Goal: Transaction & Acquisition: Download file/media

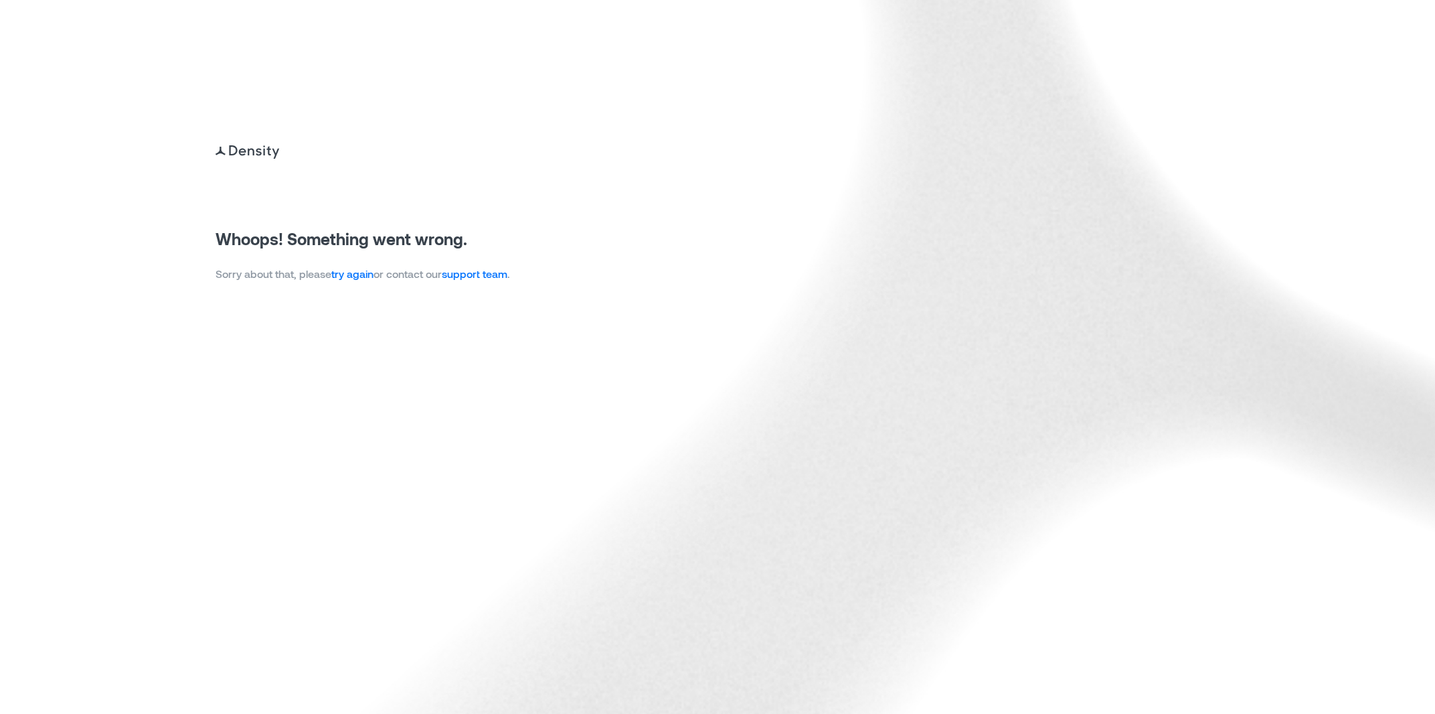
click at [357, 276] on link "try again" at bounding box center [352, 273] width 42 height 13
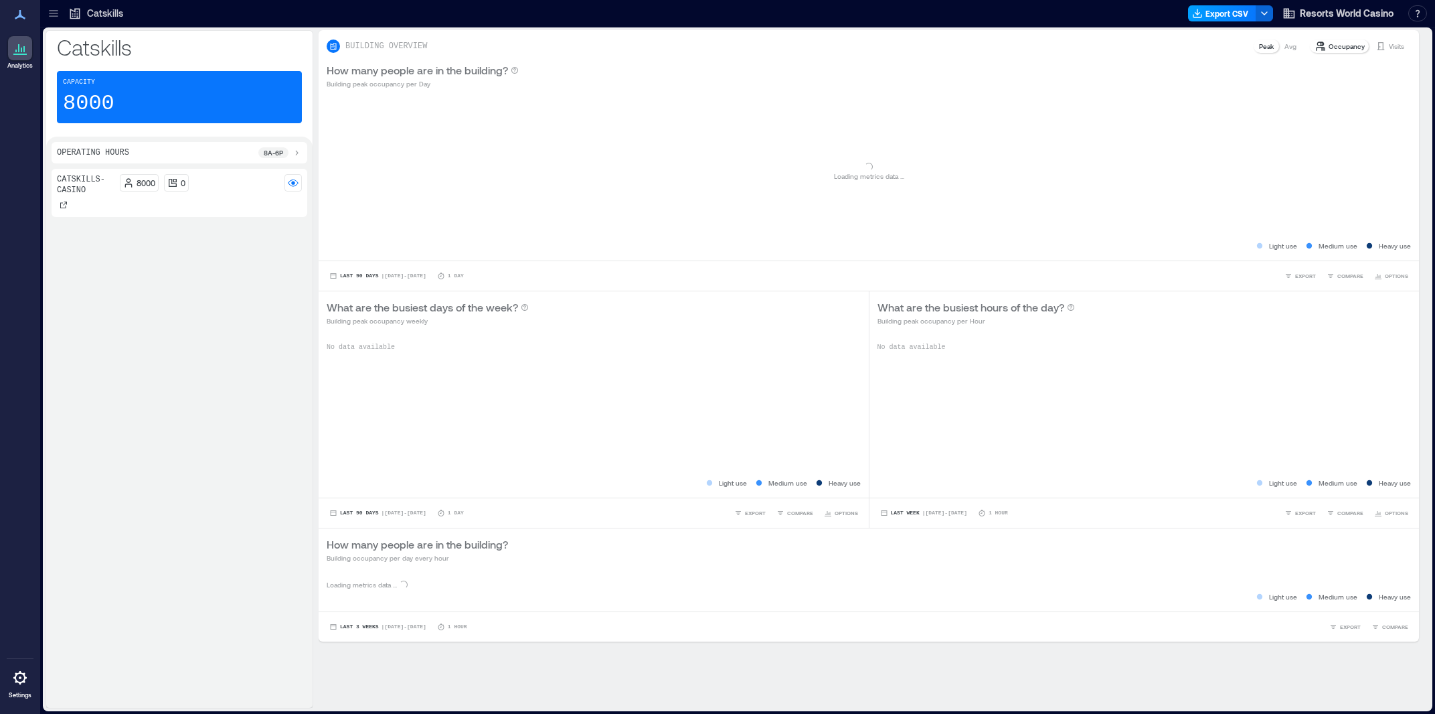
click at [1215, 15] on button "Export CSV" at bounding box center [1222, 13] width 68 height 16
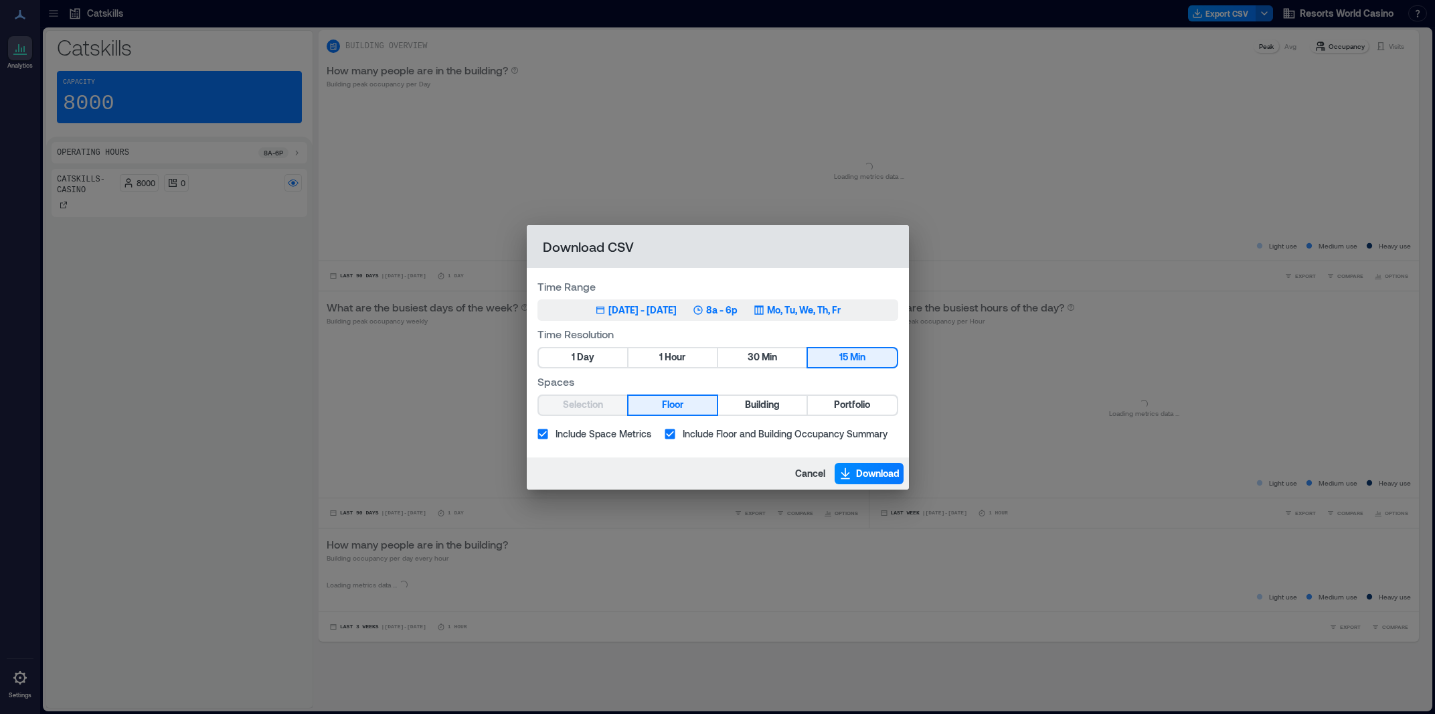
click at [677, 313] on div "[DATE] - [DATE]" at bounding box center [642, 309] width 68 height 13
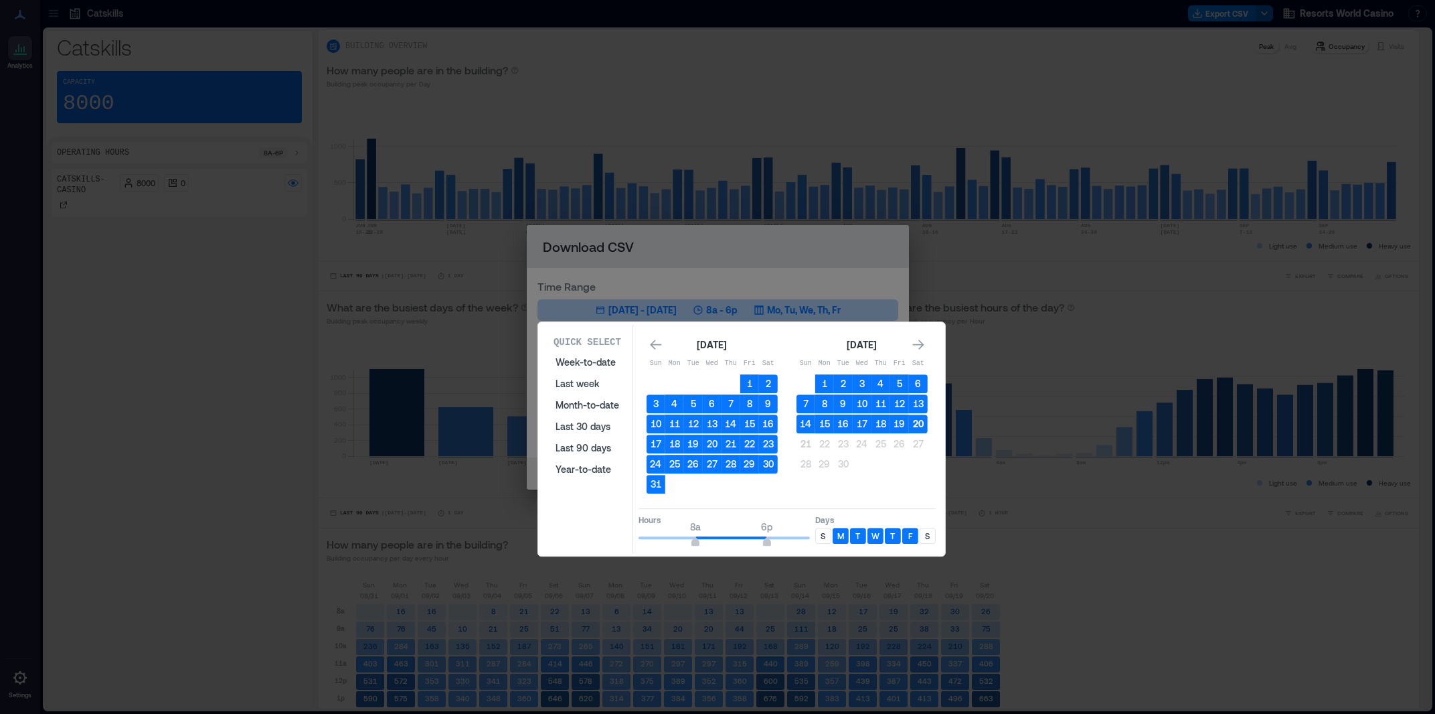
click at [923, 426] on button "20" at bounding box center [918, 423] width 19 height 19
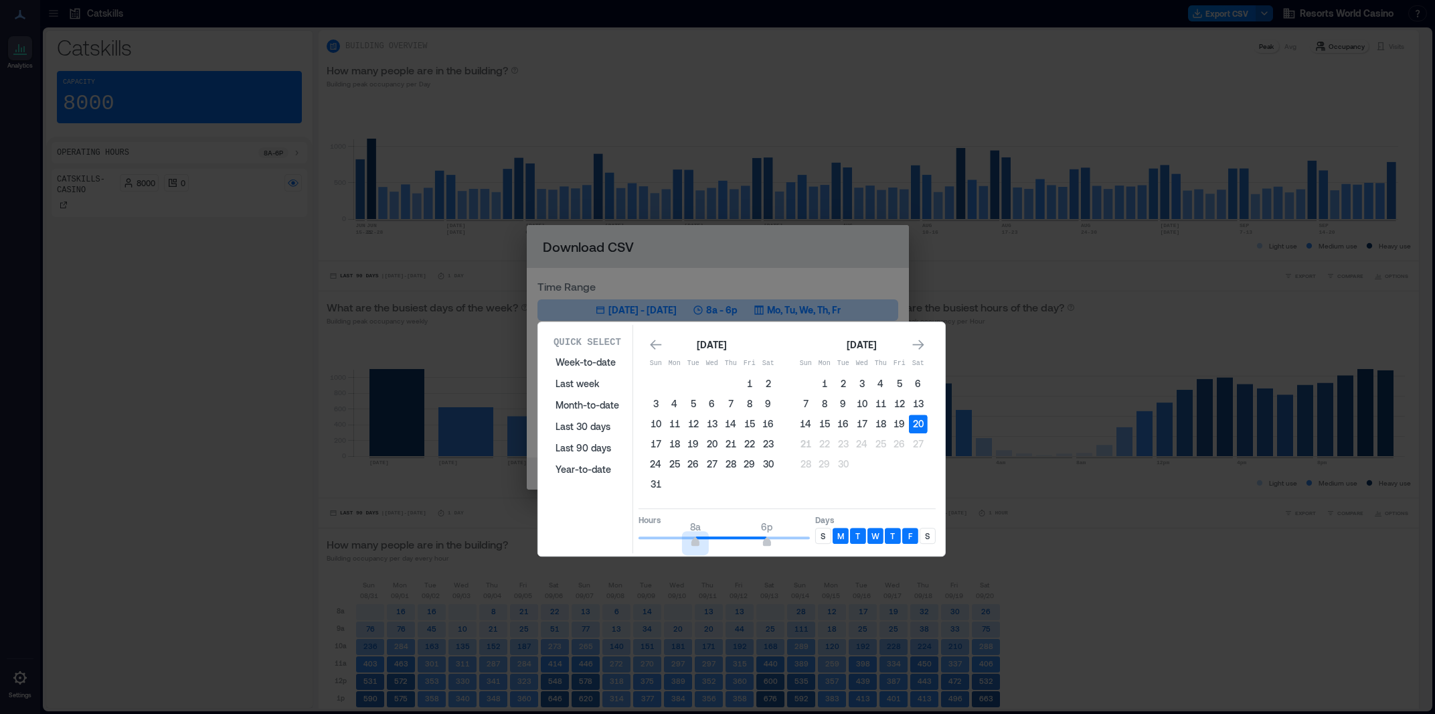
click at [626, 538] on div "Quick Select Week-to-date Last week Month-to-date Last 30 days Last 90 days Yea…" at bounding box center [741, 439] width 399 height 228
type input "*"
click at [806, 452] on table "Sun Mon Tue Wed Thu Fri Sat 1 2 3 4 5 6 7 8 9 10 11 12 13 14 15 16 17 18 19 20 …" at bounding box center [862, 414] width 131 height 122
drag, startPoint x: 823, startPoint y: 532, endPoint x: 852, endPoint y: 529, distance: 29.6
click at [827, 533] on div "S" at bounding box center [823, 535] width 16 height 16
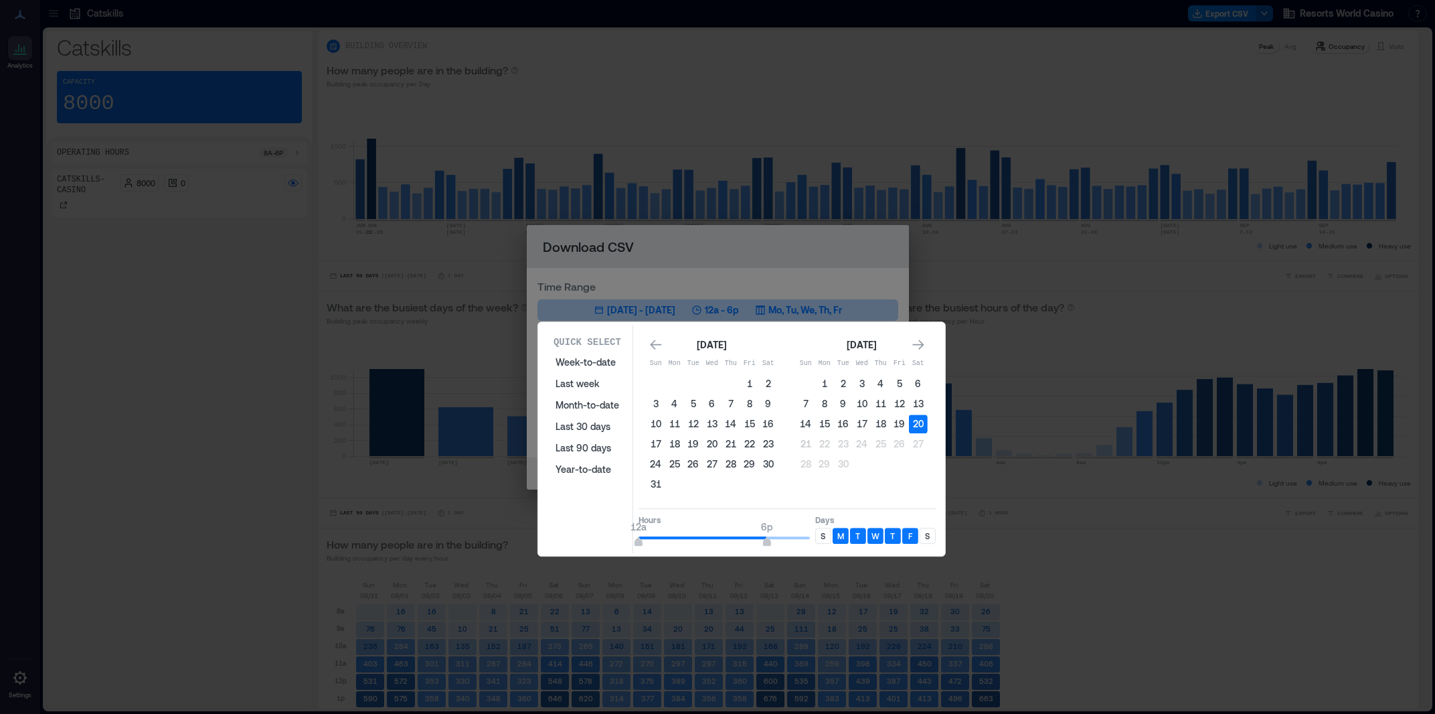
click at [936, 529] on div "Quick Select Week-to-date Last week Month-to-date Last 30 days Last 90 days Yea…" at bounding box center [741, 439] width 399 height 228
click at [896, 424] on button "19" at bounding box center [899, 423] width 19 height 19
click at [924, 424] on button "20" at bounding box center [918, 423] width 19 height 19
click at [891, 424] on button "19" at bounding box center [899, 423] width 19 height 19
click at [924, 425] on button "20" at bounding box center [918, 423] width 19 height 19
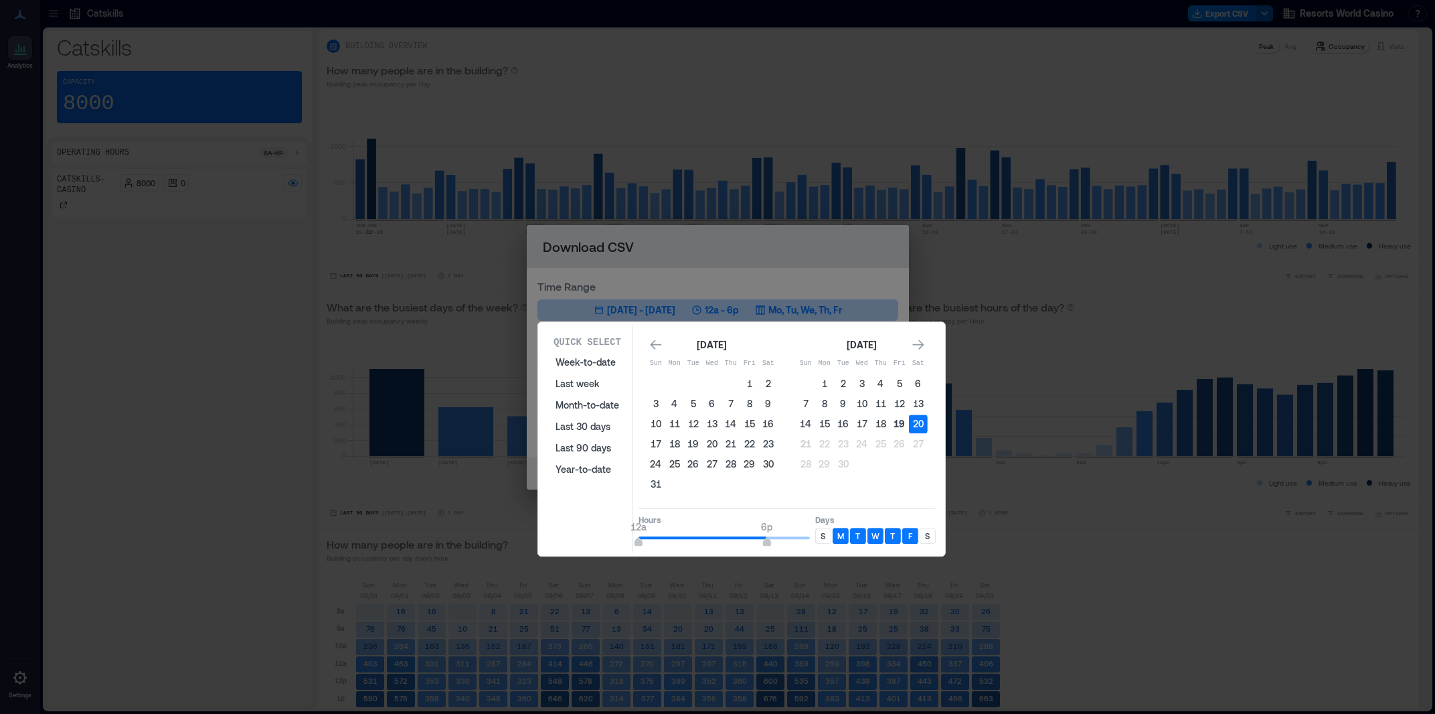
click at [897, 428] on button "19" at bounding box center [899, 423] width 19 height 19
click at [918, 421] on button "20" at bounding box center [918, 423] width 19 height 19
type input "*"
drag, startPoint x: 765, startPoint y: 538, endPoint x: 681, endPoint y: 539, distance: 84.4
click at [681, 540] on span "6a" at bounding box center [681, 542] width 8 height 5
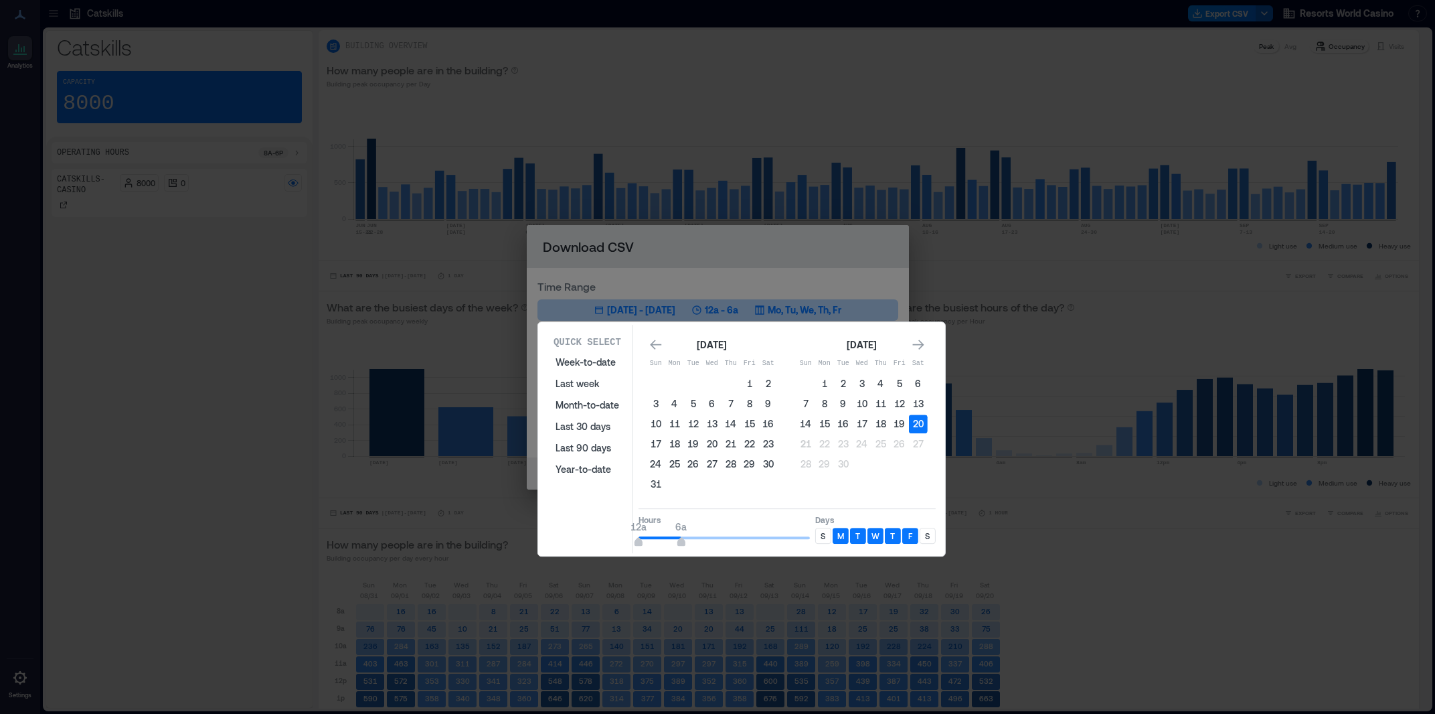
click at [827, 533] on div "S" at bounding box center [823, 535] width 16 height 16
click at [928, 539] on p "S" at bounding box center [927, 535] width 5 height 11
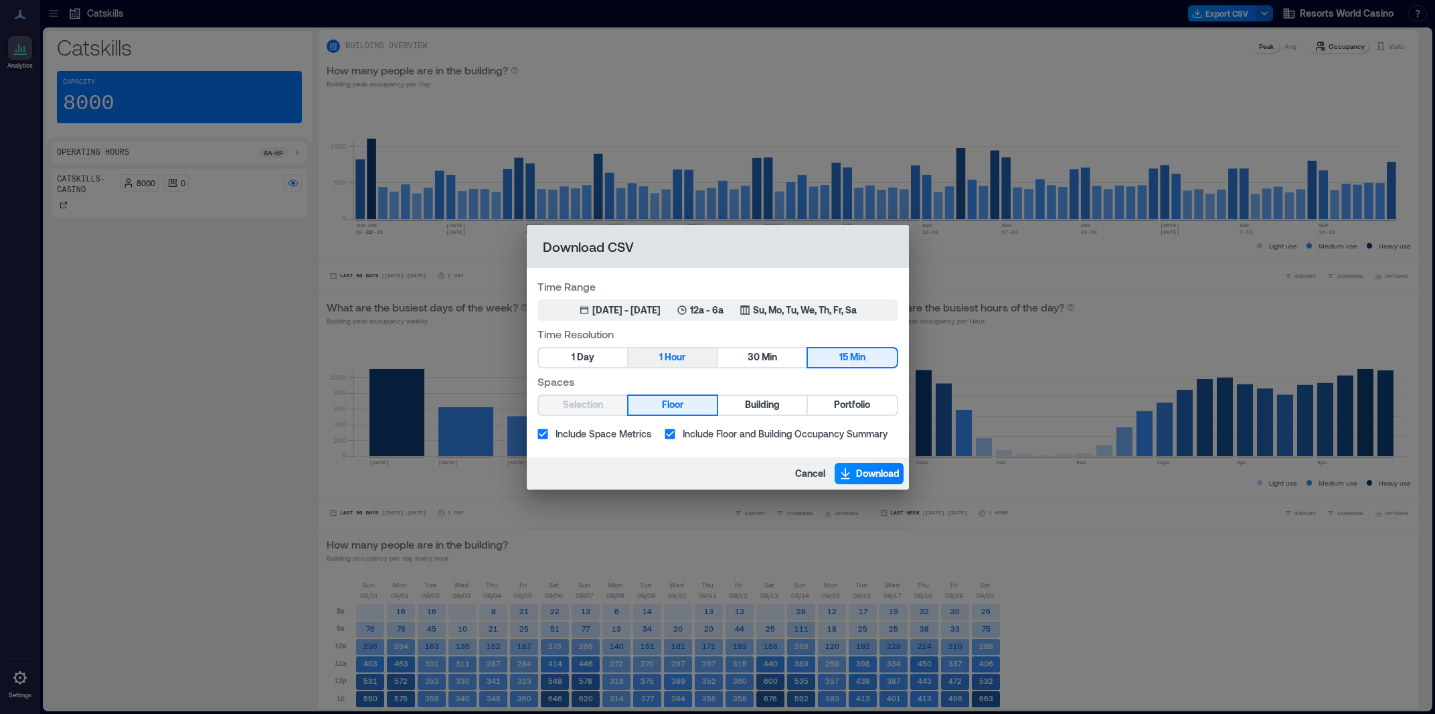
click at [691, 357] on button "1 Hour" at bounding box center [673, 357] width 88 height 19
click at [876, 401] on button "Portfolio" at bounding box center [852, 405] width 88 height 19
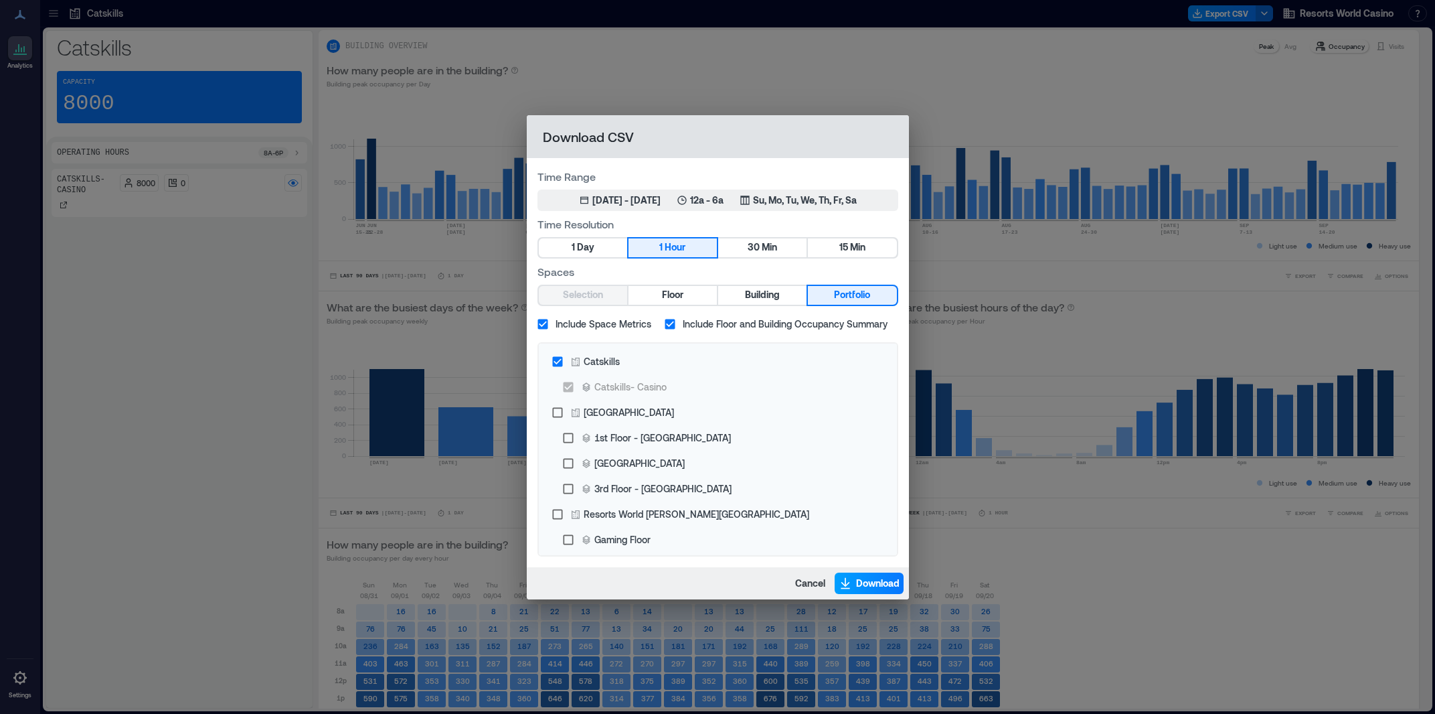
click at [865, 584] on span "Download" at bounding box center [878, 582] width 44 height 13
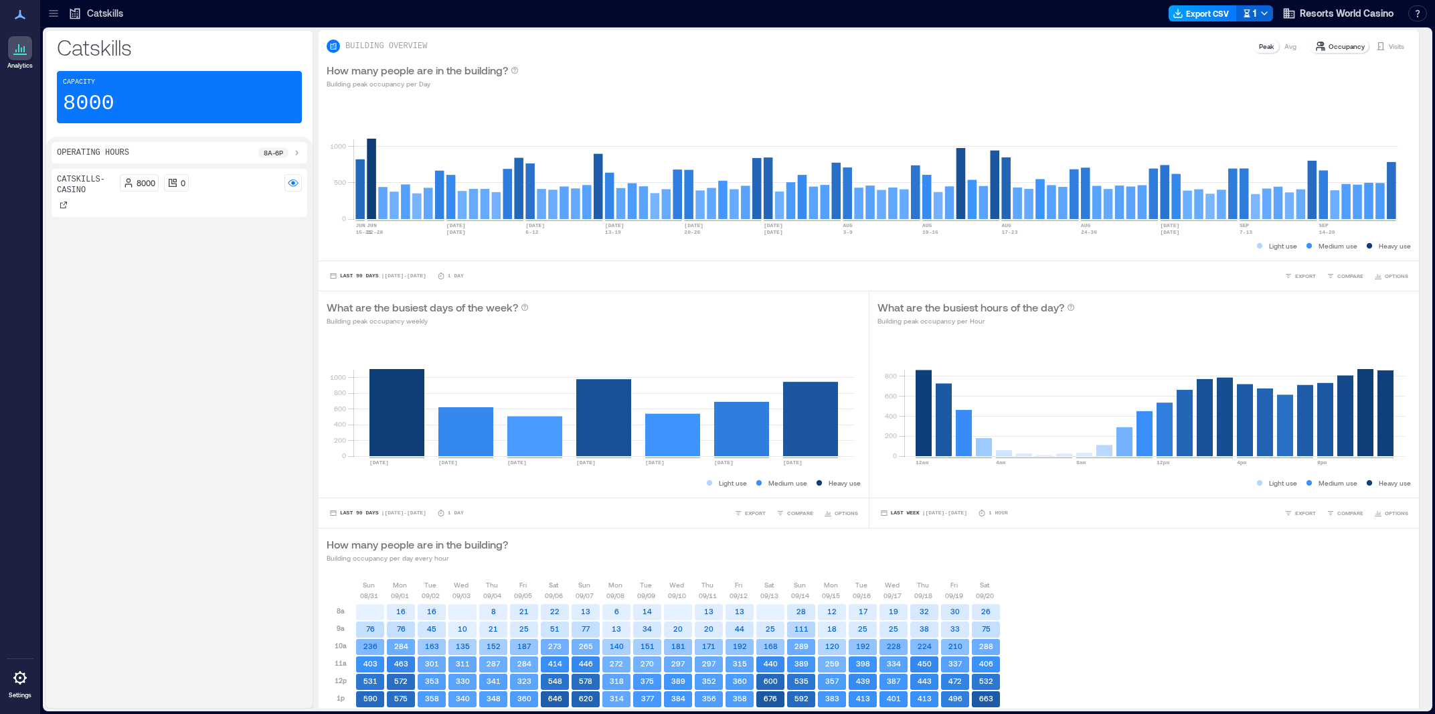
click at [1206, 13] on button "Export CSV" at bounding box center [1203, 13] width 68 height 16
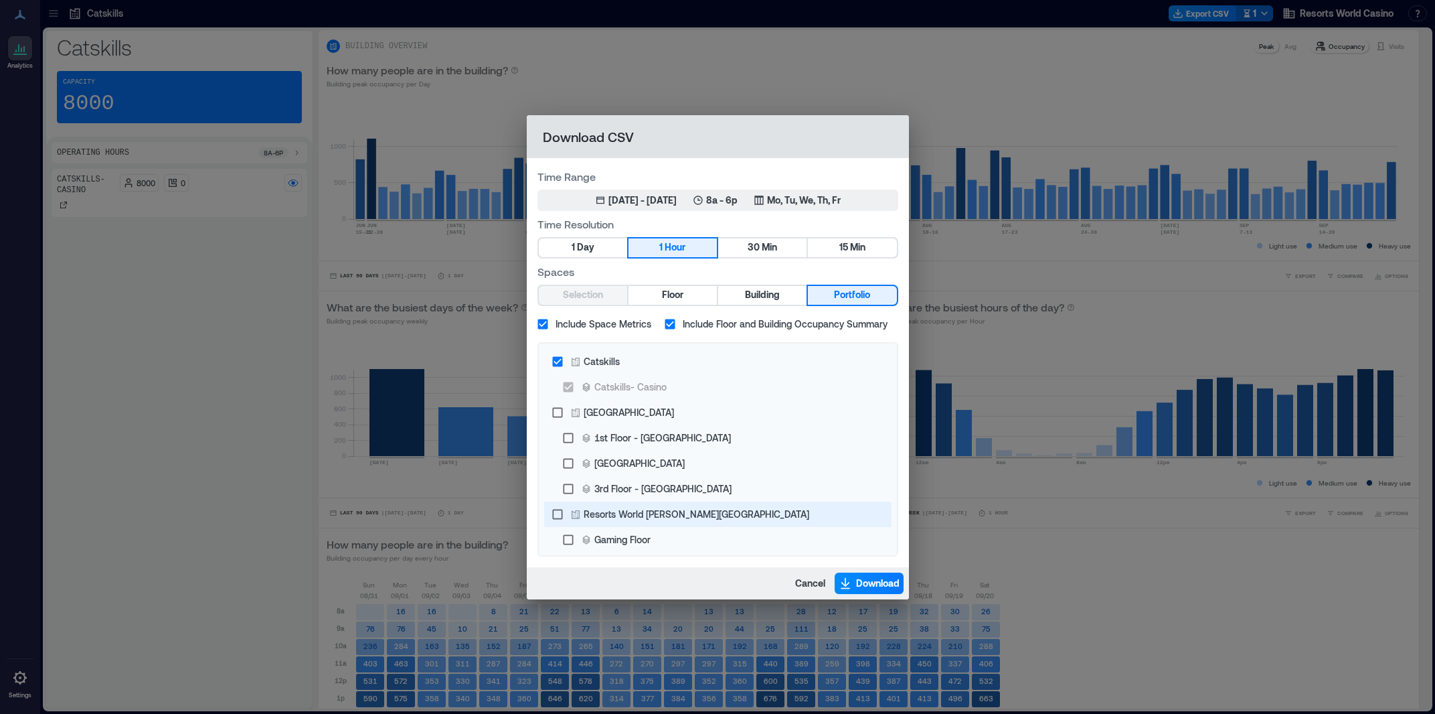
scroll to position [1, 0]
click at [735, 197] on p "8a - 6p" at bounding box center [721, 199] width 31 height 13
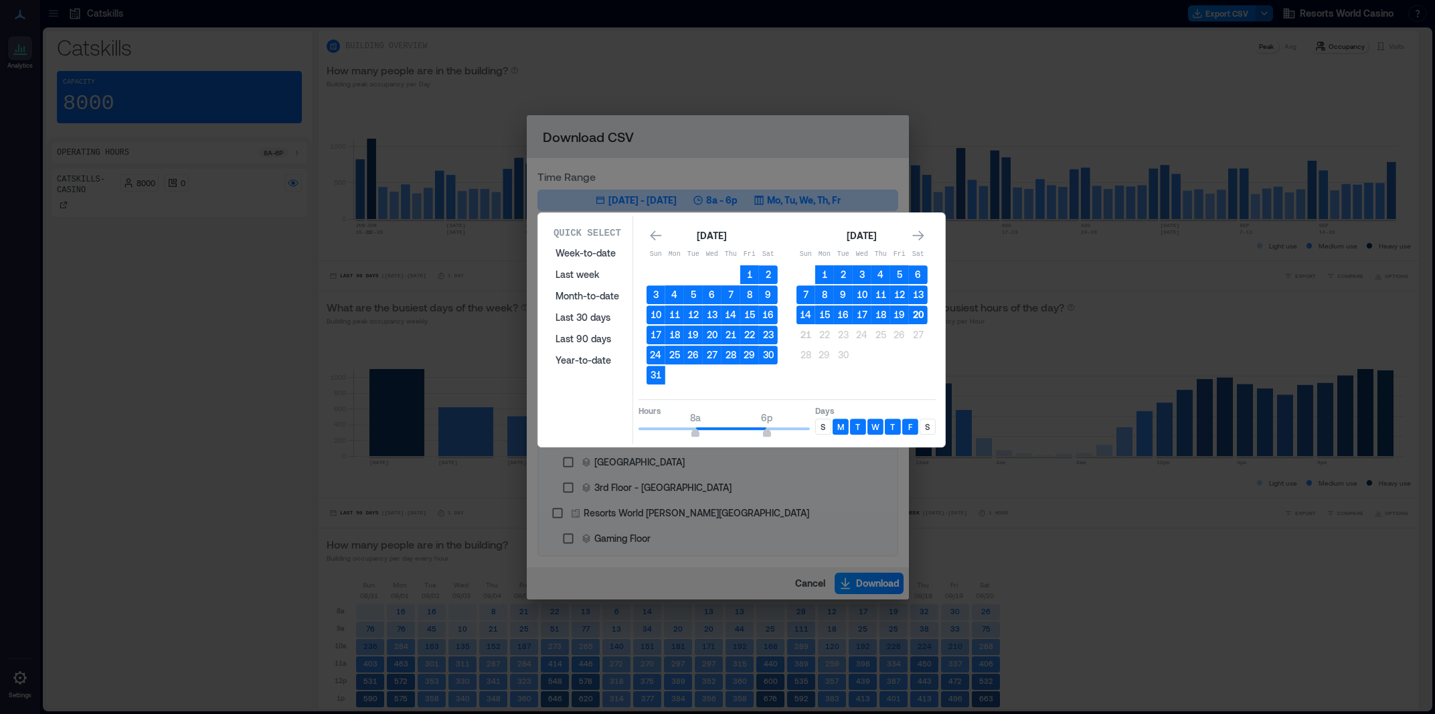
click at [922, 315] on button "20" at bounding box center [918, 314] width 19 height 19
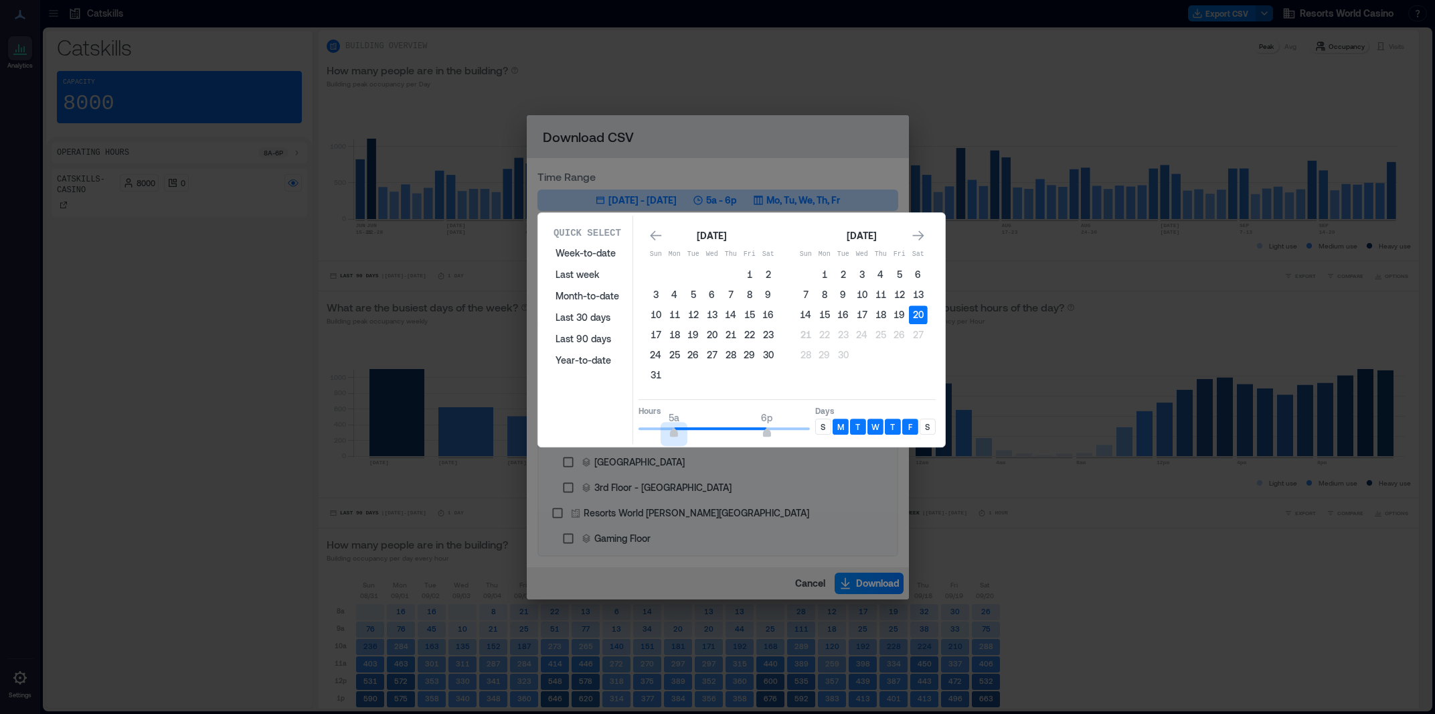
type input "*"
drag, startPoint x: 691, startPoint y: 434, endPoint x: 681, endPoint y: 437, distance: 10.6
click at [681, 437] on span "6a 6p" at bounding box center [724, 428] width 171 height 20
type input "**"
drag, startPoint x: 766, startPoint y: 431, endPoint x: 821, endPoint y: 430, distance: 54.2
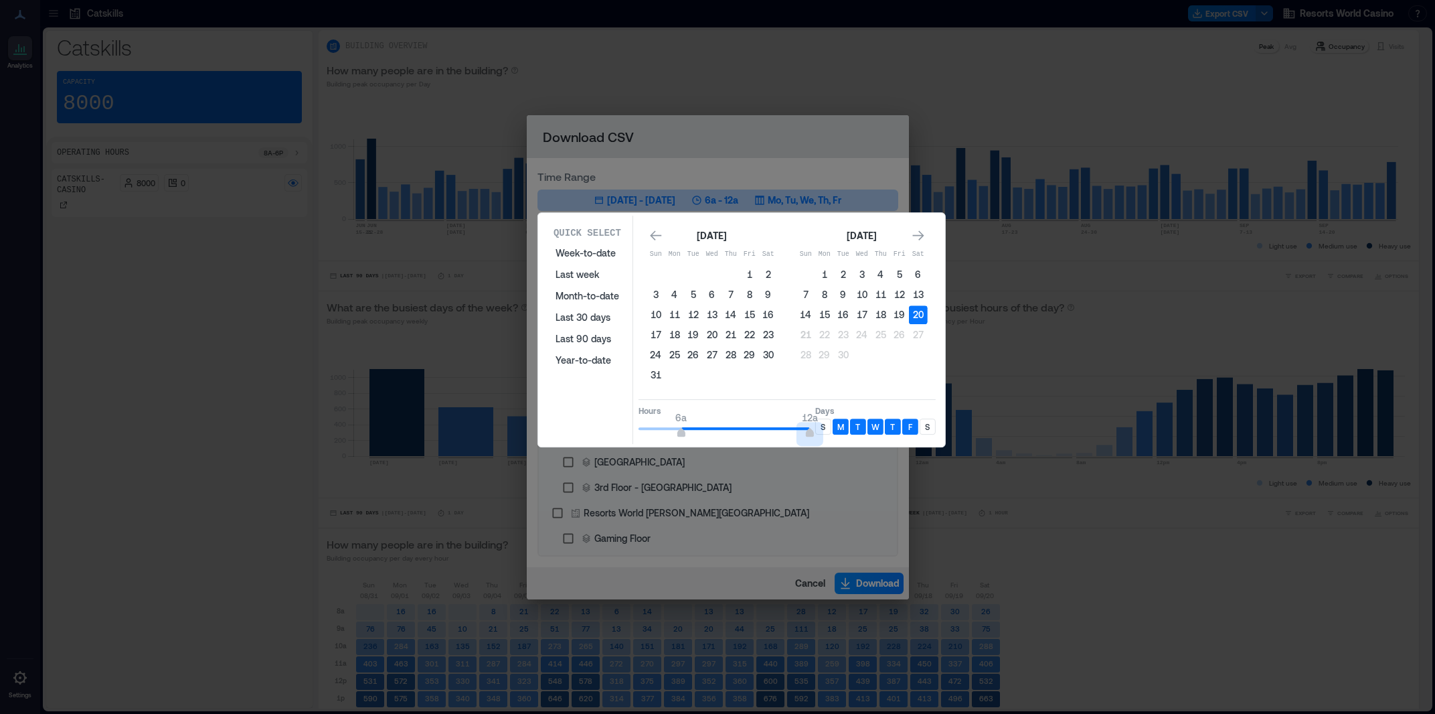
click at [821, 430] on div "Hours 6a 12a Days S M T W T F S" at bounding box center [787, 418] width 297 height 39
click at [827, 428] on div "S" at bounding box center [823, 426] width 16 height 16
click at [930, 425] on p "S" at bounding box center [927, 426] width 5 height 11
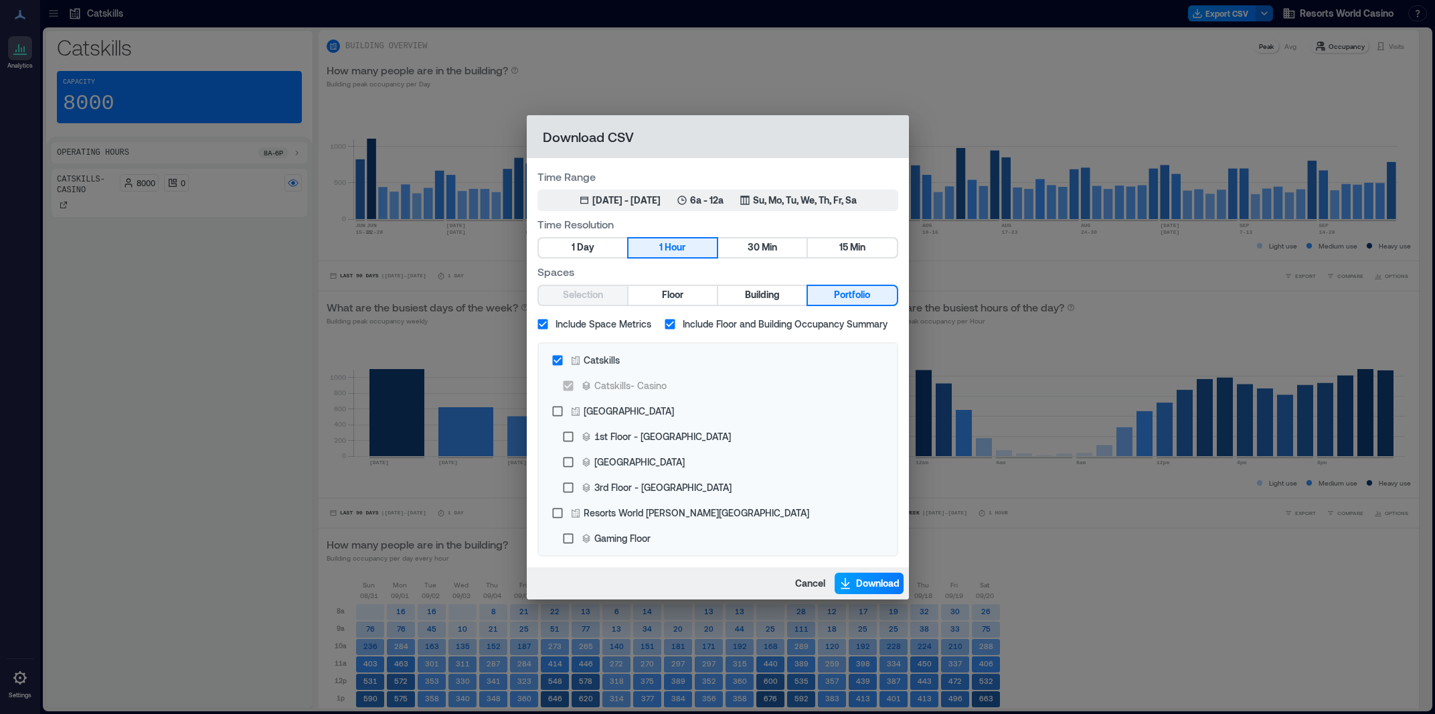
click at [870, 579] on span "Download" at bounding box center [878, 582] width 44 height 13
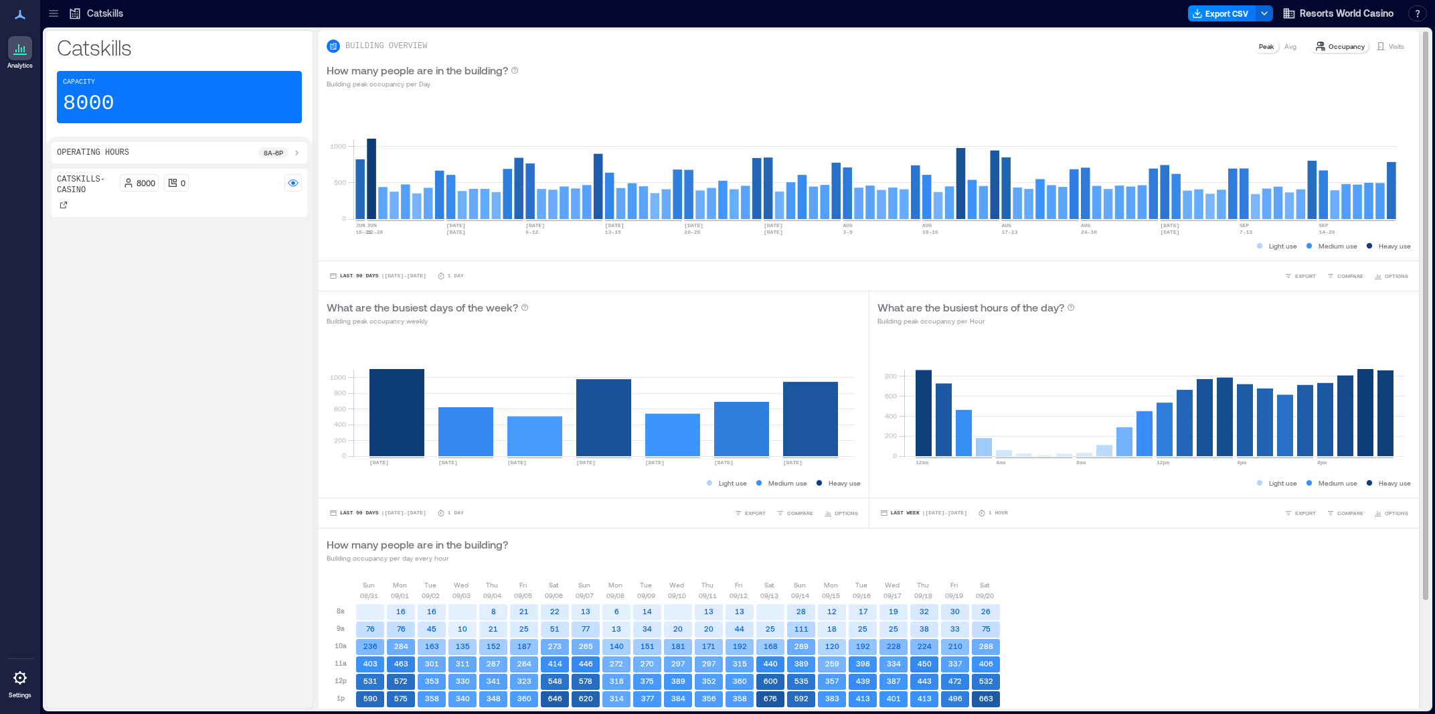
click at [848, 683] on div "439" at bounding box center [862, 681] width 31 height 17
